Goal: Task Accomplishment & Management: Use online tool/utility

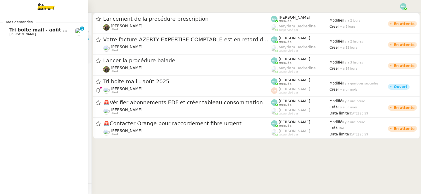
click at [27, 32] on span "Tri boite mail - août 2025" at bounding box center [42, 30] width 66 height 6
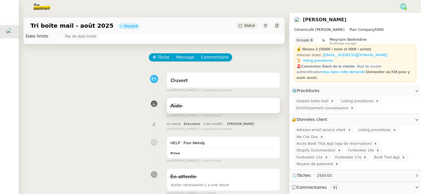
scroll to position [1, 0]
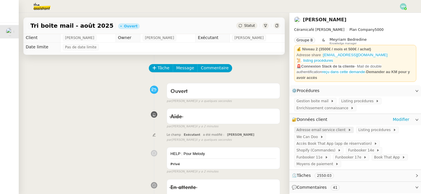
click at [321, 127] on span "Adresse email service client" at bounding box center [321, 130] width 51 height 6
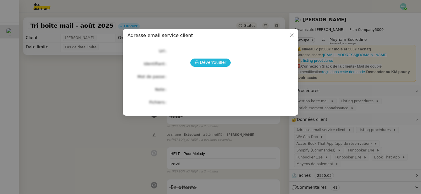
click at [213, 64] on span "Déverrouiller" at bounding box center [213, 62] width 27 height 7
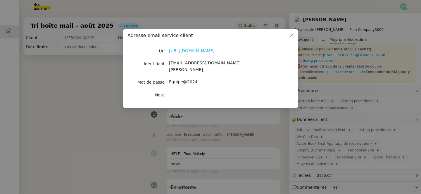
click at [203, 51] on link "[URL][DOMAIN_NAME]" at bounding box center [192, 50] width 46 height 5
click at [136, 156] on nz-modal-container "Adresse email service client Url [URL][DOMAIN_NAME] Identifiant [EMAIL_ADDRESS]…" at bounding box center [210, 97] width 421 height 194
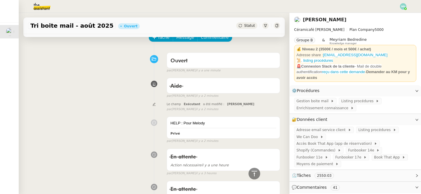
scroll to position [0, 0]
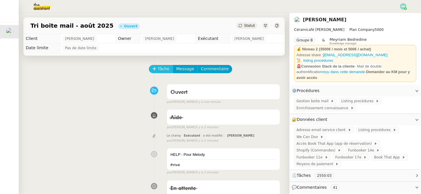
click at [163, 66] on span "Tâche" at bounding box center [163, 69] width 12 height 7
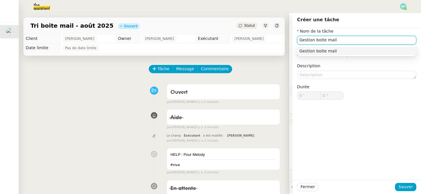
click at [321, 52] on div "Gestion boite mail" at bounding box center [356, 50] width 114 height 5
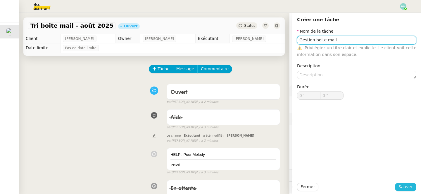
type input "Gestion boite mail"
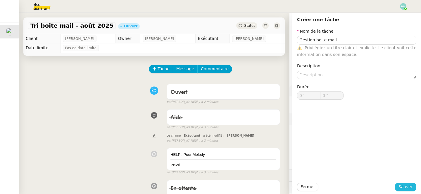
click at [407, 188] on span "Sauver" at bounding box center [405, 187] width 14 height 7
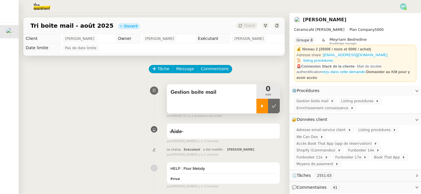
click at [258, 102] on div at bounding box center [262, 106] width 12 height 15
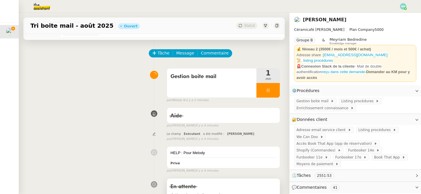
scroll to position [13, 0]
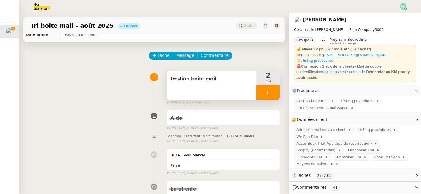
click at [265, 95] on icon at bounding box center [267, 93] width 5 height 5
click at [274, 94] on icon at bounding box center [273, 93] width 5 height 5
click at [263, 93] on button at bounding box center [267, 93] width 23 height 15
click at [263, 93] on icon at bounding box center [262, 93] width 5 height 5
click at [352, 99] on span "Listing procédures" at bounding box center [358, 101] width 34 height 6
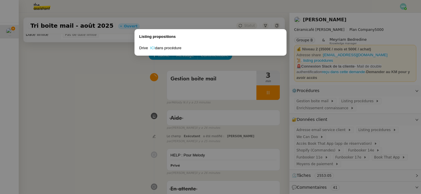
click at [152, 47] on link "ICI" at bounding box center [152, 48] width 5 height 4
click at [160, 92] on nz-modal-container "Listing propositions Drive ICI dans procédure" at bounding box center [210, 97] width 421 height 194
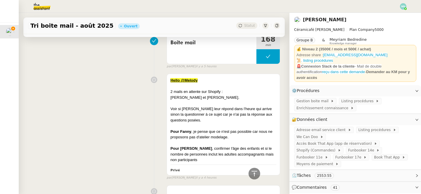
scroll to position [225, 0]
click at [316, 148] on span "Shopify (Commandes)" at bounding box center [316, 151] width 41 height 6
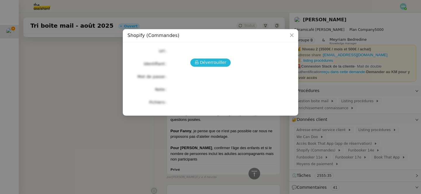
click at [213, 62] on span "Déverrouiller" at bounding box center [213, 62] width 27 height 7
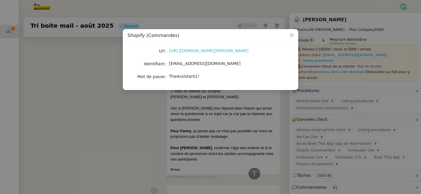
click at [202, 50] on link "[URL][DOMAIN_NAME][PERSON_NAME]" at bounding box center [208, 50] width 79 height 5
click at [371, 133] on nz-modal-container "Shopify (Commandes) Url [URL][DOMAIN_NAME][PERSON_NAME] Identifiant [EMAIL_ADDR…" at bounding box center [210, 97] width 421 height 194
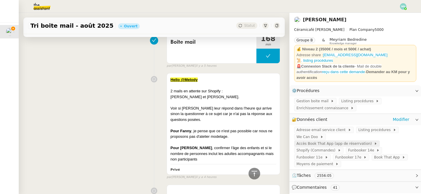
click at [359, 141] on span "Accès Book That App (app de réserrvation)" at bounding box center [334, 144] width 77 height 6
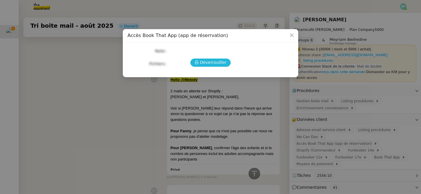
click at [210, 61] on span "Déverrouiller" at bounding box center [213, 62] width 27 height 7
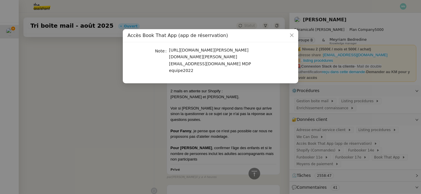
click at [132, 124] on nz-modal-container "Accès Book That App (app de réserrvation) Note [URL][DOMAIN_NAME][PERSON_NAME] …" at bounding box center [210, 97] width 421 height 194
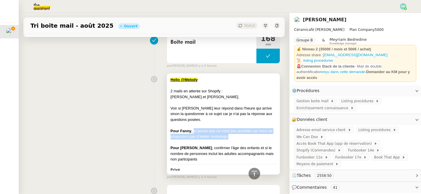
drag, startPoint x: 193, startPoint y: 130, endPoint x: 229, endPoint y: 135, distance: 36.6
click at [229, 135] on div "Pour [PERSON_NAME] , je pense que ce n'est pas possible car nous ne proposons p…" at bounding box center [223, 133] width 106 height 11
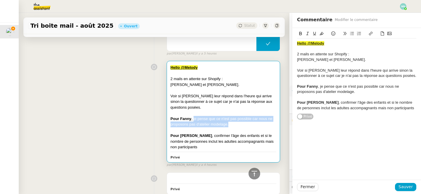
scroll to position [251, 0]
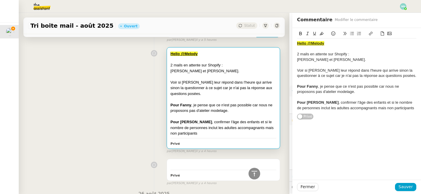
click at [207, 134] on div "Pour [PERSON_NAME] , confirmer l'âge des enfants et si le nombre de personnes i…" at bounding box center [223, 127] width 106 height 17
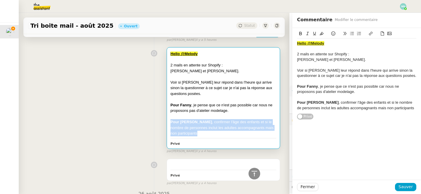
drag, startPoint x: 194, startPoint y: 134, endPoint x: 169, endPoint y: 120, distance: 29.3
click at [169, 120] on div "Hello @Melody 2 mails en attente sur Shopify : [PERSON_NAME] et [PERSON_NAME]. …" at bounding box center [223, 98] width 113 height 101
copy div "Pour [PERSON_NAME] , confirmer l'âge des enfants et si le nombre de personnes i…"
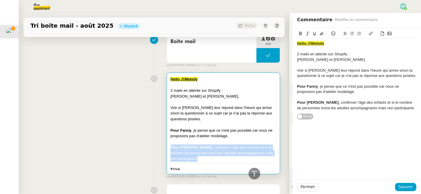
scroll to position [216, 0]
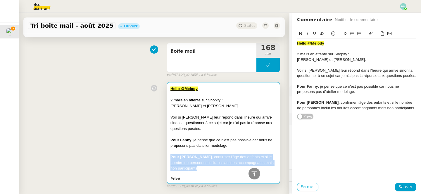
click at [308, 188] on span "Fermer" at bounding box center [307, 187] width 14 height 7
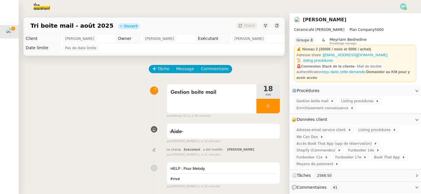
click at [263, 109] on div at bounding box center [267, 106] width 23 height 15
click at [273, 108] on icon at bounding box center [273, 106] width 5 height 5
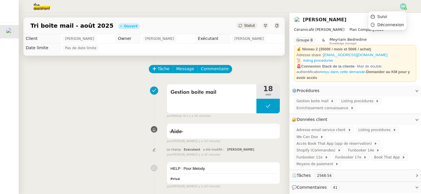
click at [402, 6] on img at bounding box center [403, 6] width 6 height 6
click at [390, 14] on li "Suivi" at bounding box center [387, 17] width 38 height 8
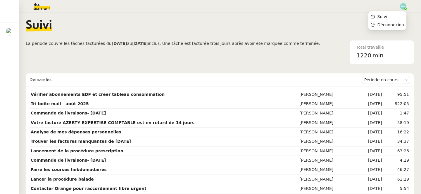
click at [403, 4] on img at bounding box center [403, 6] width 6 height 6
click at [390, 16] on li "Suivi" at bounding box center [387, 17] width 38 height 8
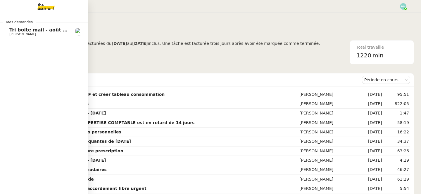
click at [14, 34] on span "[PERSON_NAME]" at bounding box center [22, 34] width 27 height 4
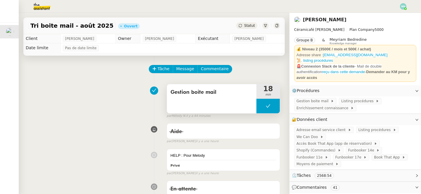
click at [260, 105] on button at bounding box center [267, 106] width 23 height 15
click at [261, 107] on icon at bounding box center [262, 106] width 2 height 3
click at [263, 112] on div at bounding box center [267, 106] width 23 height 15
click at [277, 112] on button at bounding box center [274, 106] width 12 height 15
click at [261, 105] on button at bounding box center [267, 106] width 23 height 15
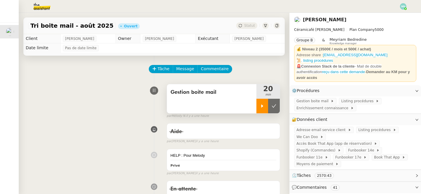
click at [261, 106] on icon at bounding box center [262, 106] width 5 height 5
click at [265, 102] on div at bounding box center [267, 106] width 23 height 15
click at [275, 107] on icon at bounding box center [273, 106] width 5 height 5
click at [261, 106] on button at bounding box center [267, 106] width 23 height 15
click at [261, 106] on icon at bounding box center [262, 106] width 2 height 3
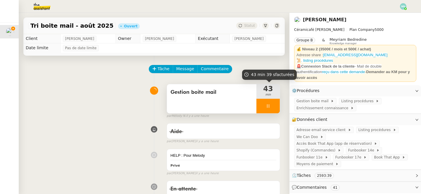
click at [262, 107] on div at bounding box center [267, 106] width 23 height 15
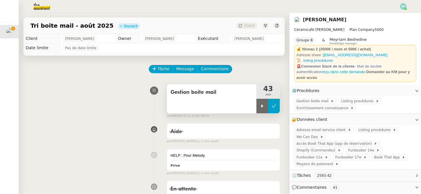
click at [270, 107] on button at bounding box center [274, 106] width 12 height 15
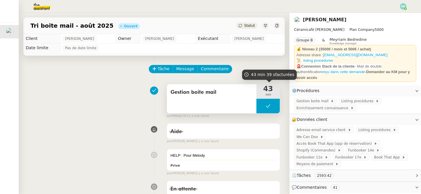
click at [262, 103] on button at bounding box center [267, 106] width 23 height 15
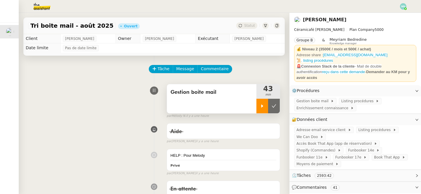
click at [266, 105] on div at bounding box center [262, 106] width 12 height 15
click at [264, 110] on div at bounding box center [267, 106] width 23 height 15
click at [275, 110] on button at bounding box center [274, 106] width 12 height 15
click at [260, 106] on button at bounding box center [267, 106] width 23 height 15
click at [261, 107] on icon at bounding box center [262, 106] width 2 height 3
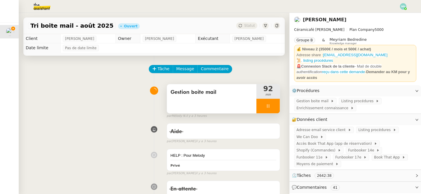
click at [264, 107] on div at bounding box center [267, 106] width 23 height 15
click at [271, 105] on icon at bounding box center [273, 106] width 5 height 5
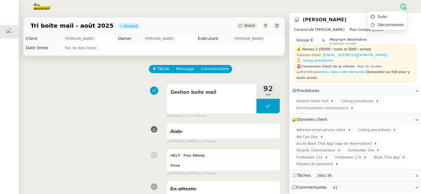
click at [403, 4] on img at bounding box center [403, 6] width 6 height 6
click at [391, 14] on li "Suivi" at bounding box center [387, 17] width 38 height 8
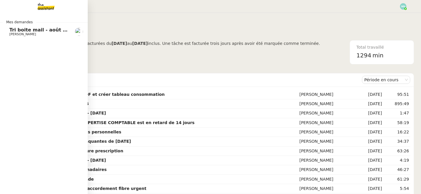
click at [11, 31] on span "Tri boite mail - août 2025" at bounding box center [42, 30] width 66 height 6
